Goal: Transaction & Acquisition: Purchase product/service

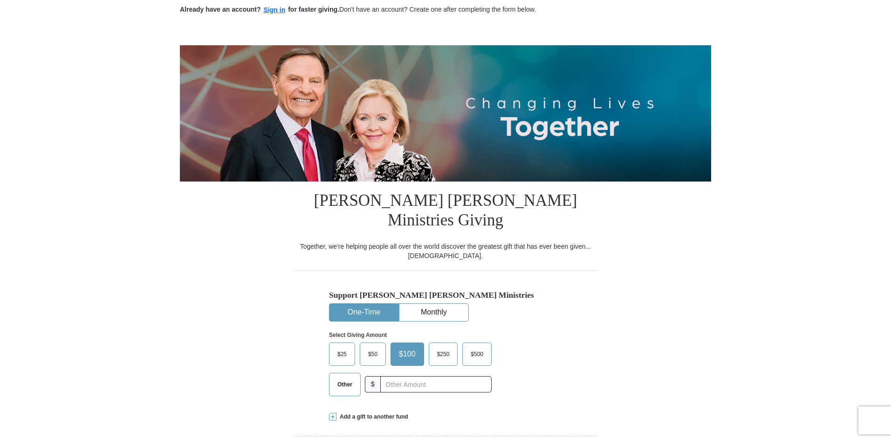
scroll to position [134, 0]
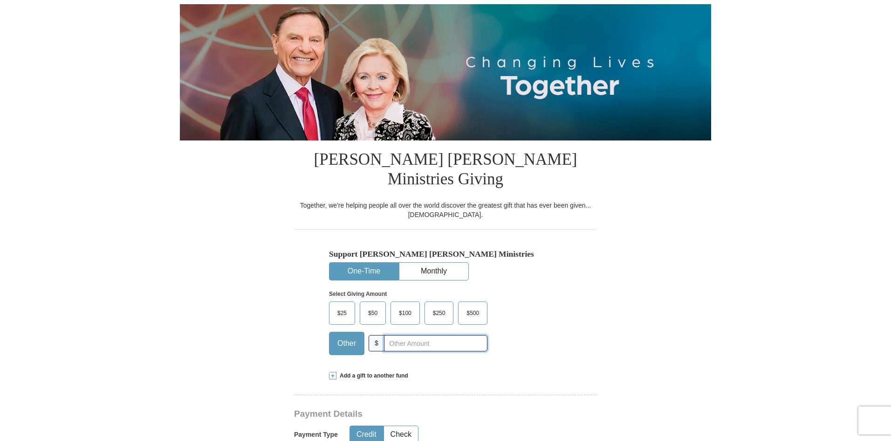
click at [402, 335] on input "text" at bounding box center [435, 343] width 103 height 16
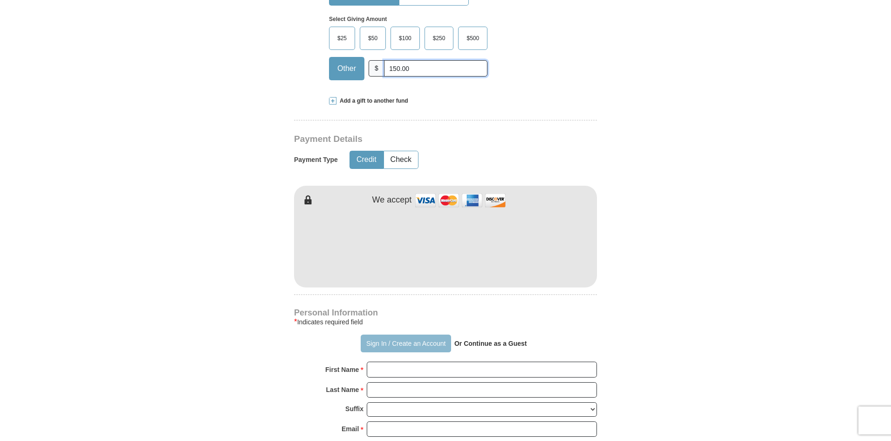
scroll to position [414, 0]
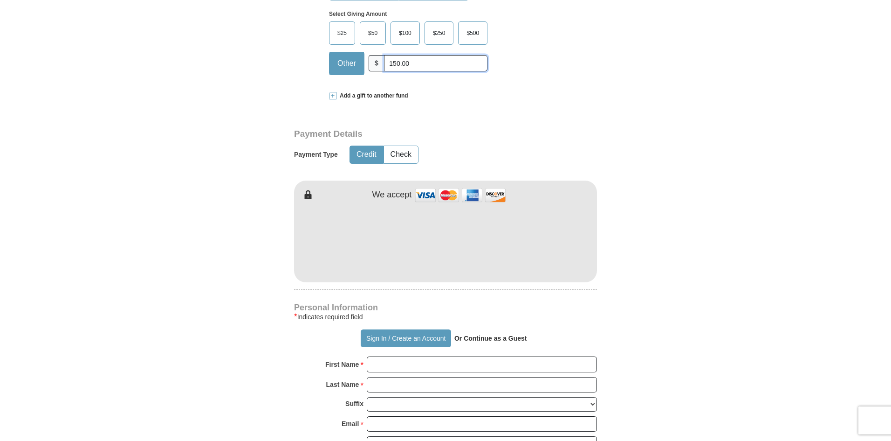
type input "150.00"
click at [365, 146] on button "Credit" at bounding box center [366, 154] width 33 height 17
click at [405, 356] on input "First Name *" at bounding box center [482, 364] width 230 height 16
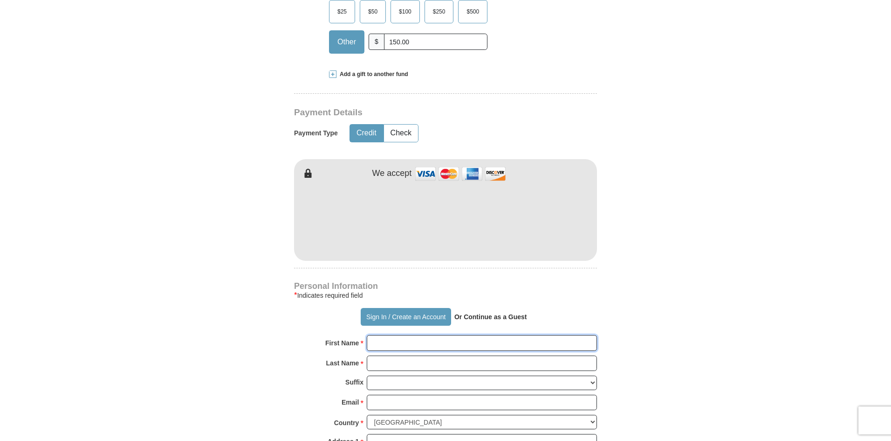
scroll to position [461, 0]
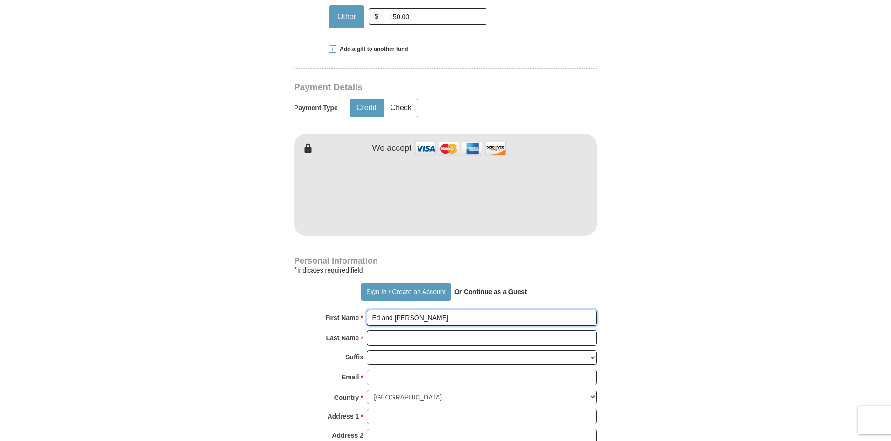
type input "Ed and [PERSON_NAME]"
click at [377, 330] on input "Last Name *" at bounding box center [482, 338] width 230 height 16
type input "[PERSON_NAME]"
type input "[EMAIL_ADDRESS][DOMAIN_NAME]"
click at [593, 389] on select "[GEOGRAPHIC_DATA] [GEOGRAPHIC_DATA] [GEOGRAPHIC_DATA] [GEOGRAPHIC_DATA] [GEOGRA…" at bounding box center [482, 396] width 230 height 14
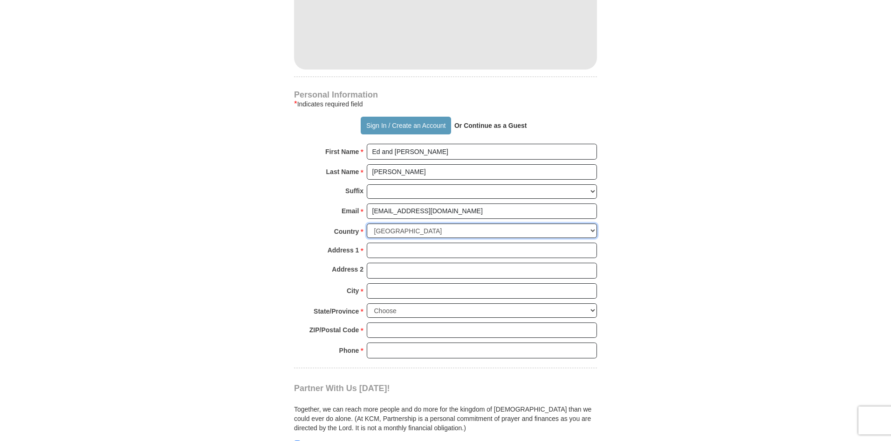
scroll to position [647, 0]
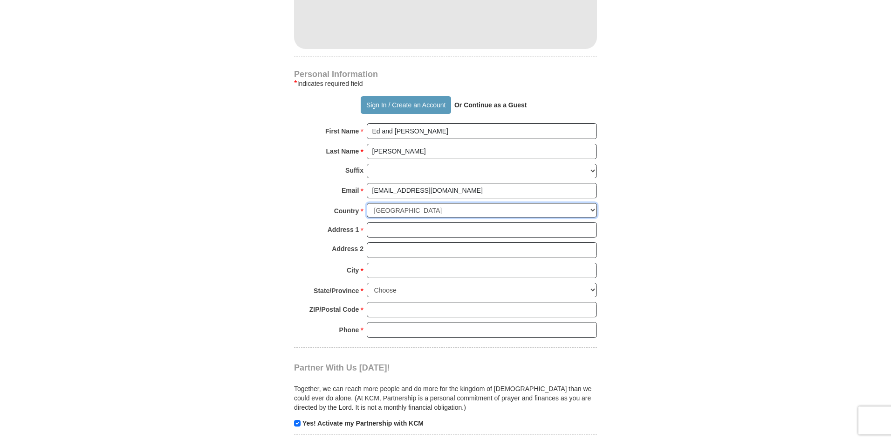
click at [593, 203] on select "[GEOGRAPHIC_DATA] [GEOGRAPHIC_DATA] [GEOGRAPHIC_DATA] [GEOGRAPHIC_DATA] [GEOGRA…" at bounding box center [482, 210] width 230 height 14
select select "CA"
click at [367, 203] on select "[GEOGRAPHIC_DATA] [GEOGRAPHIC_DATA] [GEOGRAPHIC_DATA] [GEOGRAPHIC_DATA] [GEOGRA…" at bounding box center [482, 210] width 230 height 14
click at [388, 222] on input "Address 1 *" at bounding box center [482, 230] width 230 height 16
type input "5 [PERSON_NAME] St"
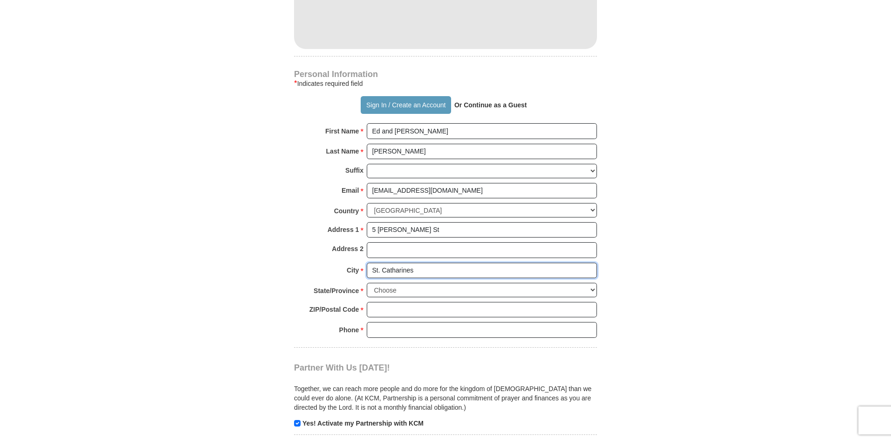
type input "St. Catharines"
click at [595, 283] on select "Choose [GEOGRAPHIC_DATA] [GEOGRAPHIC_DATA] [GEOGRAPHIC_DATA] [GEOGRAPHIC_DATA] …" at bounding box center [482, 290] width 230 height 14
select select "ON"
click at [367, 283] on select "Choose [GEOGRAPHIC_DATA] [GEOGRAPHIC_DATA] [GEOGRAPHIC_DATA] [GEOGRAPHIC_DATA] …" at bounding box center [482, 290] width 230 height 14
drag, startPoint x: 380, startPoint y: 292, endPoint x: 390, endPoint y: 292, distance: 9.3
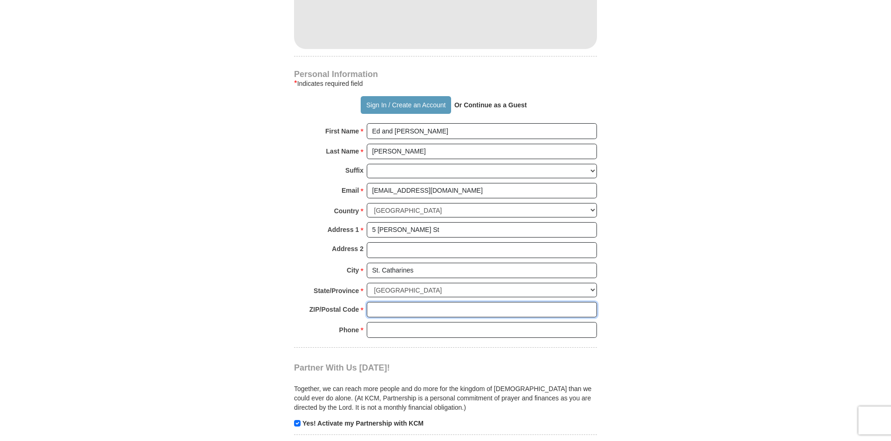
click at [382, 302] on input "ZIP/Postal Code *" at bounding box center [482, 310] width 230 height 16
type input "L2N 1K5"
click at [411, 322] on input "Phone * *" at bounding box center [482, 330] width 230 height 16
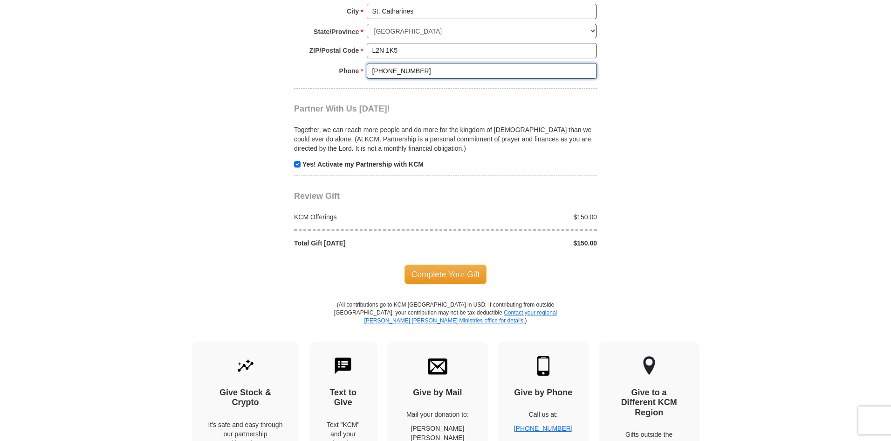
scroll to position [927, 0]
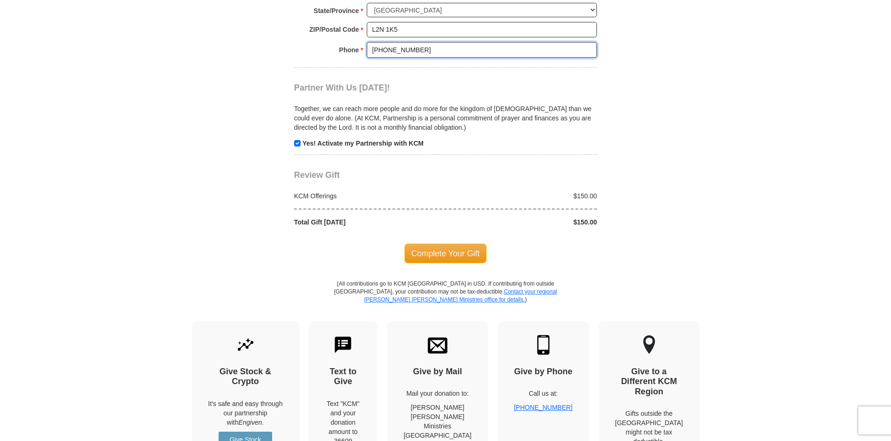
type input "[PHONE_NUMBER]"
click at [296, 140] on input "checkbox" at bounding box center [297, 143] width 7 height 7
checkbox input "false"
click at [444, 243] on span "Complete Your Gift" at bounding box center [446, 253] width 83 height 20
